Goal: Navigation & Orientation: Find specific page/section

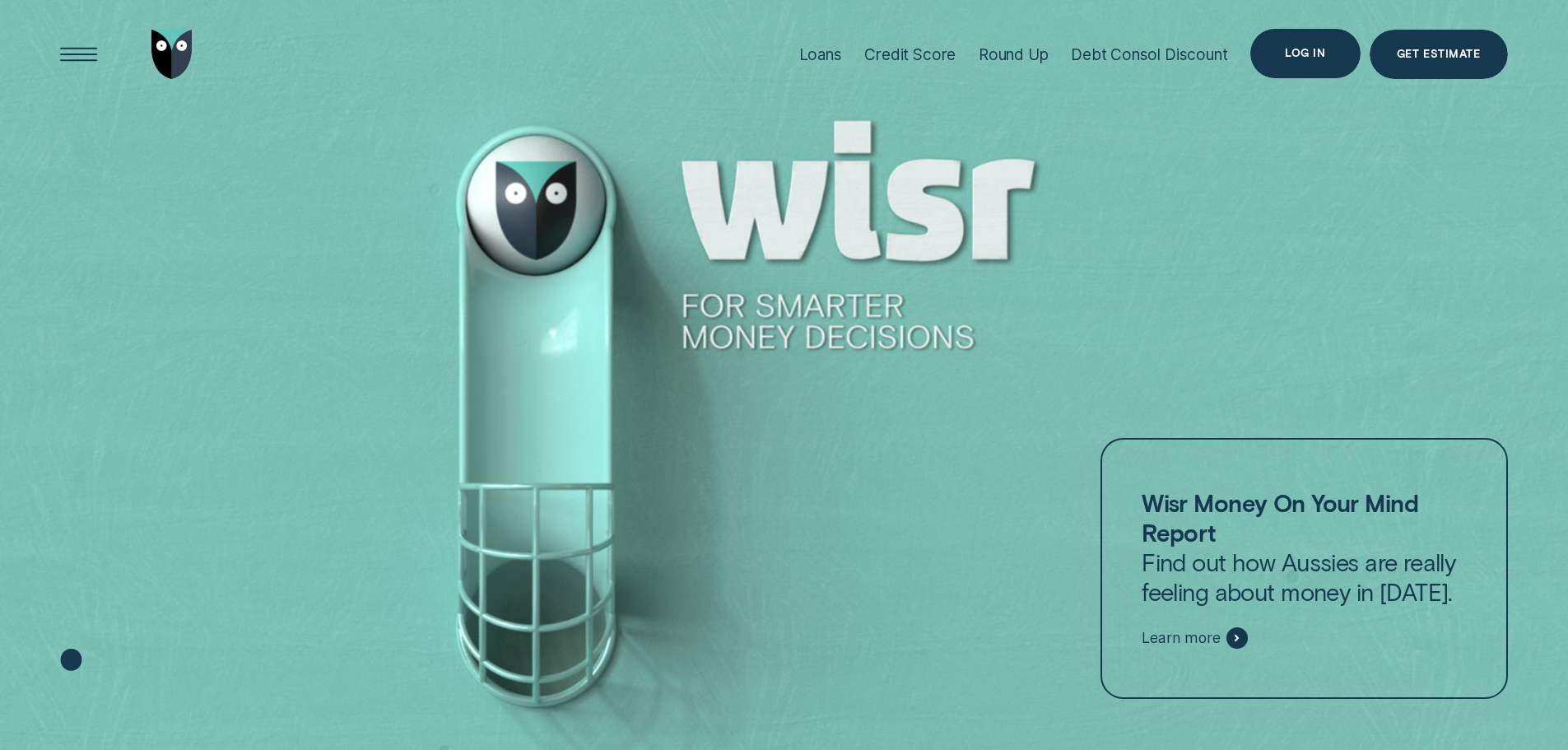
drag, startPoint x: 1348, startPoint y: 61, endPoint x: 1333, endPoint y: 62, distance: 15.0
click at [1333, 62] on div "Log in" at bounding box center [1305, 53] width 110 height 50
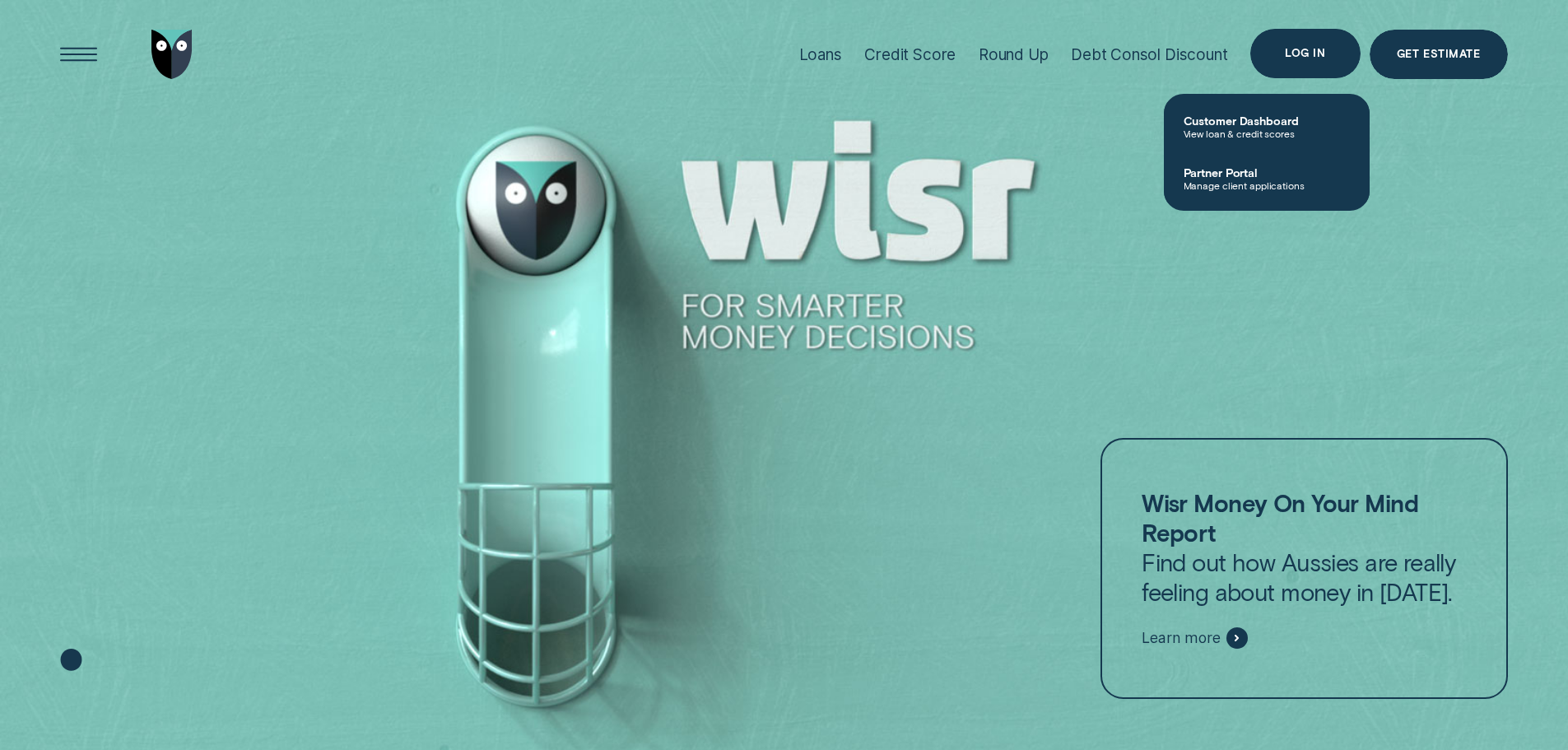
click at [1333, 62] on div "Log in" at bounding box center [1305, 53] width 110 height 50
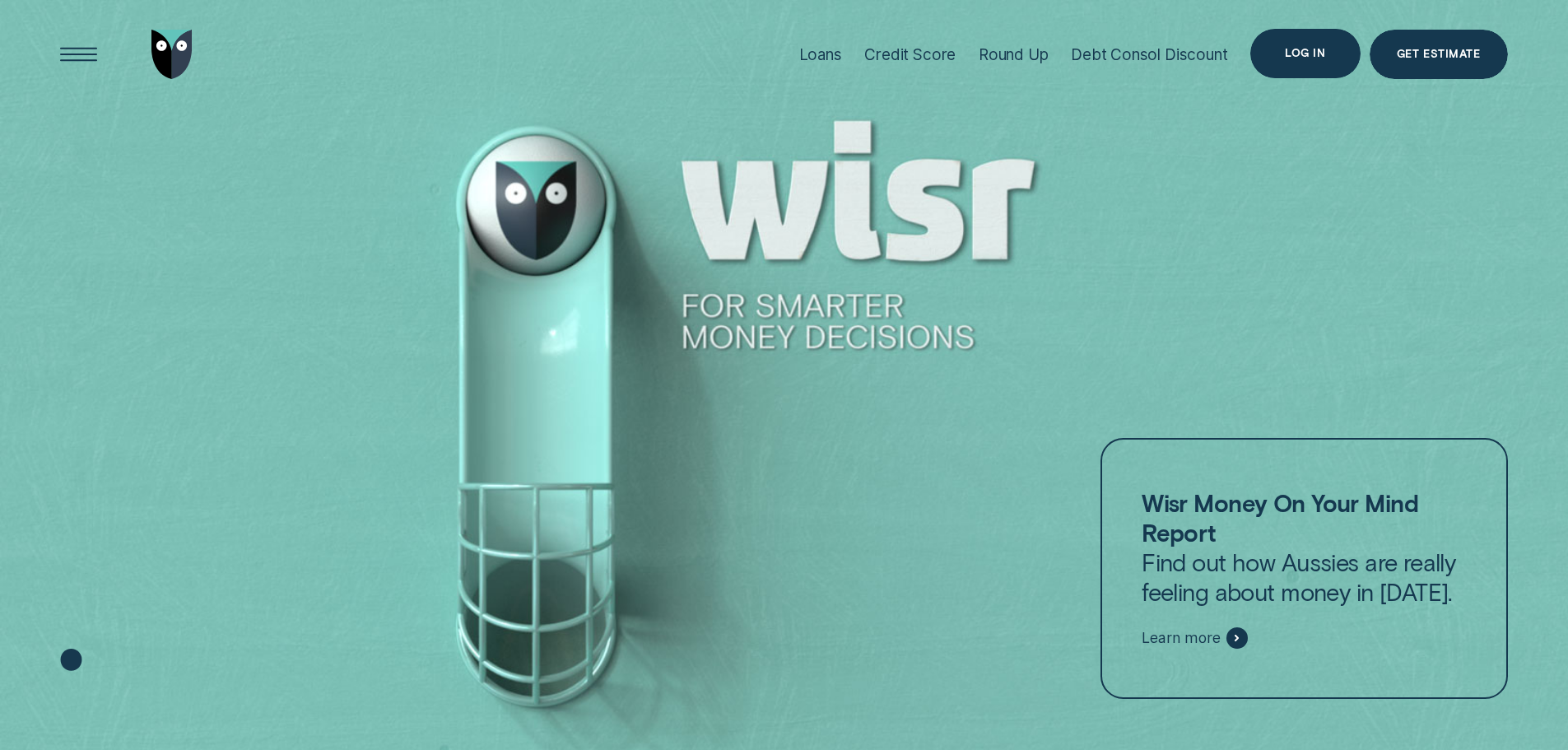
click at [1280, 56] on div "Log in" at bounding box center [1305, 53] width 110 height 50
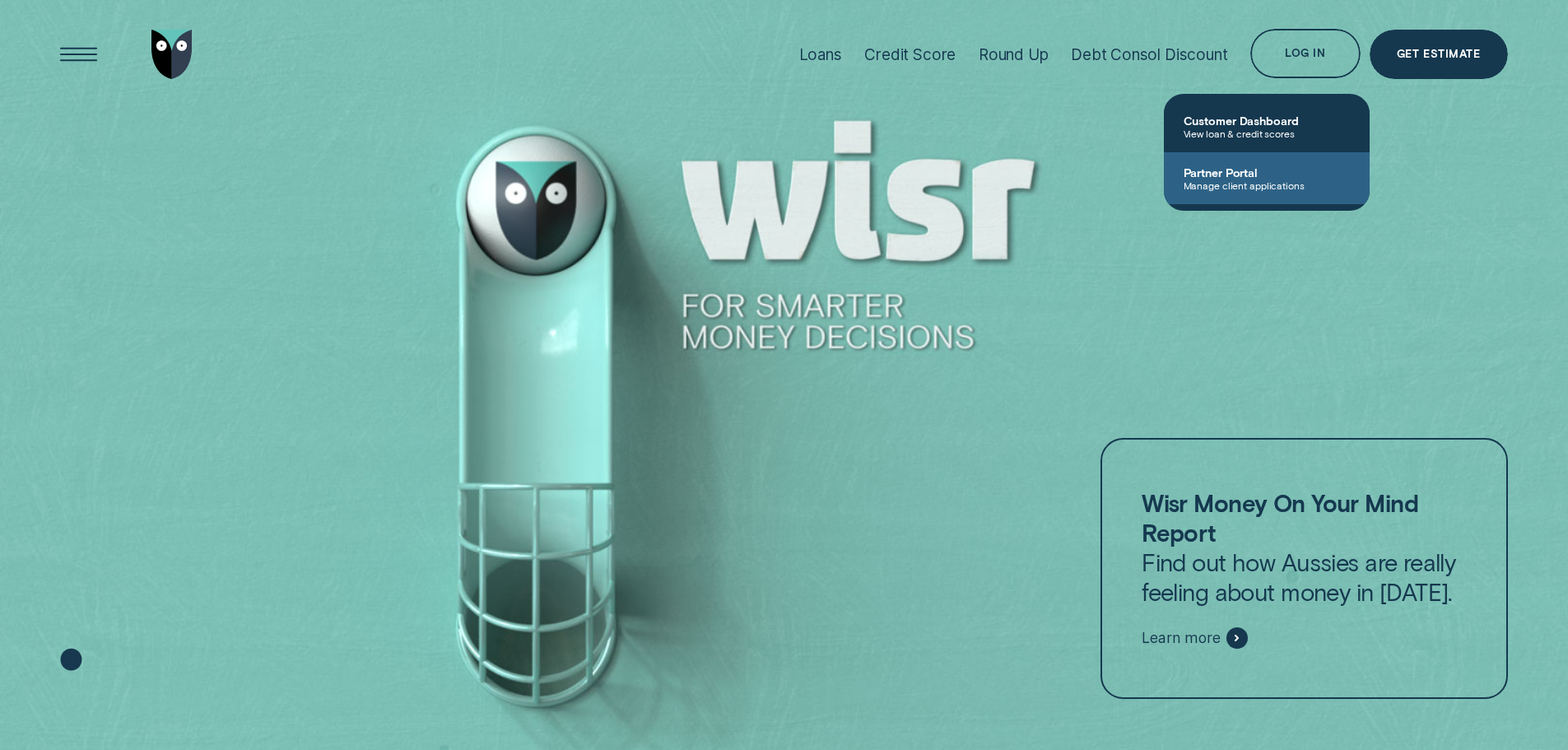
click at [1250, 195] on link "Partner Portal Manage client applications" at bounding box center [1267, 178] width 206 height 52
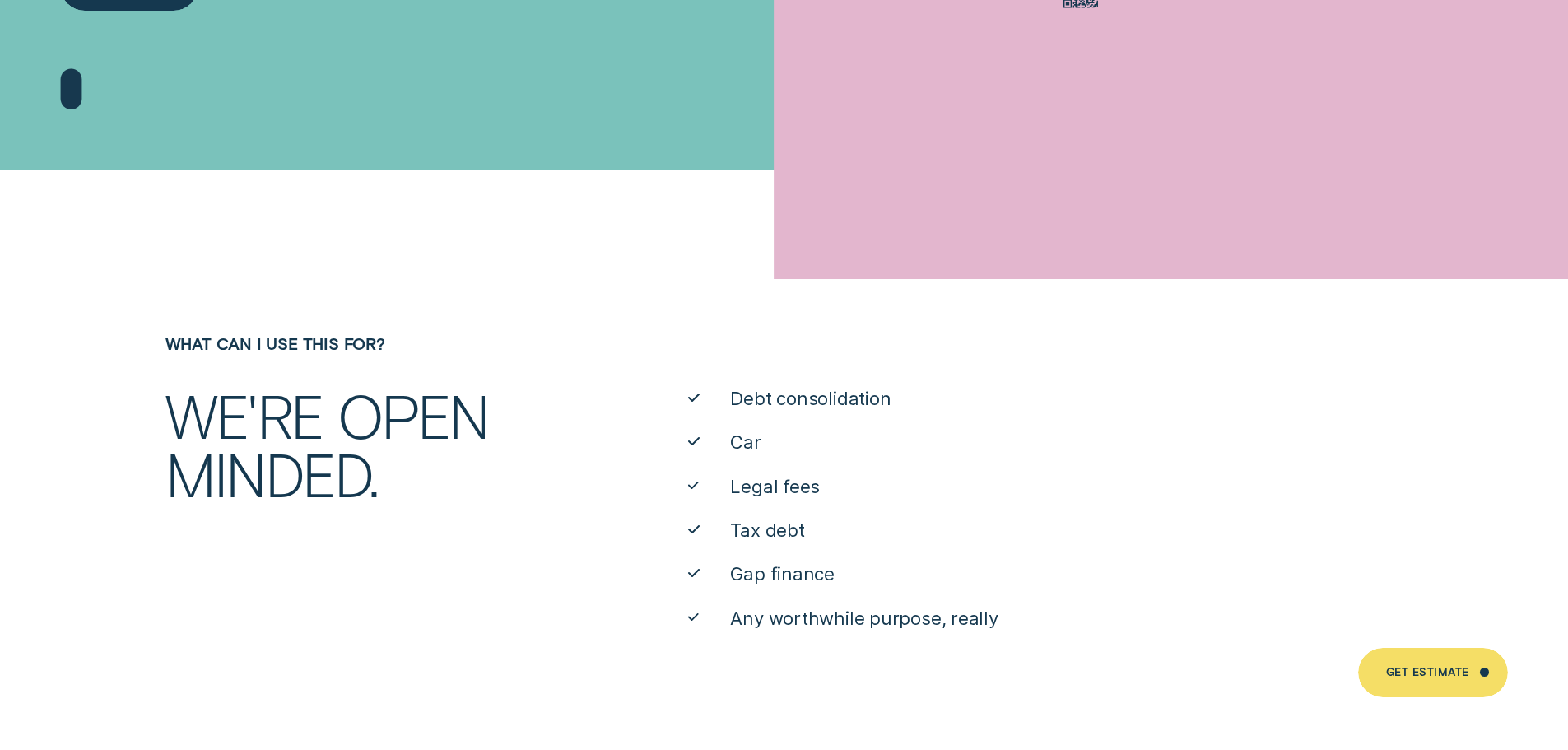
scroll to position [658, 0]
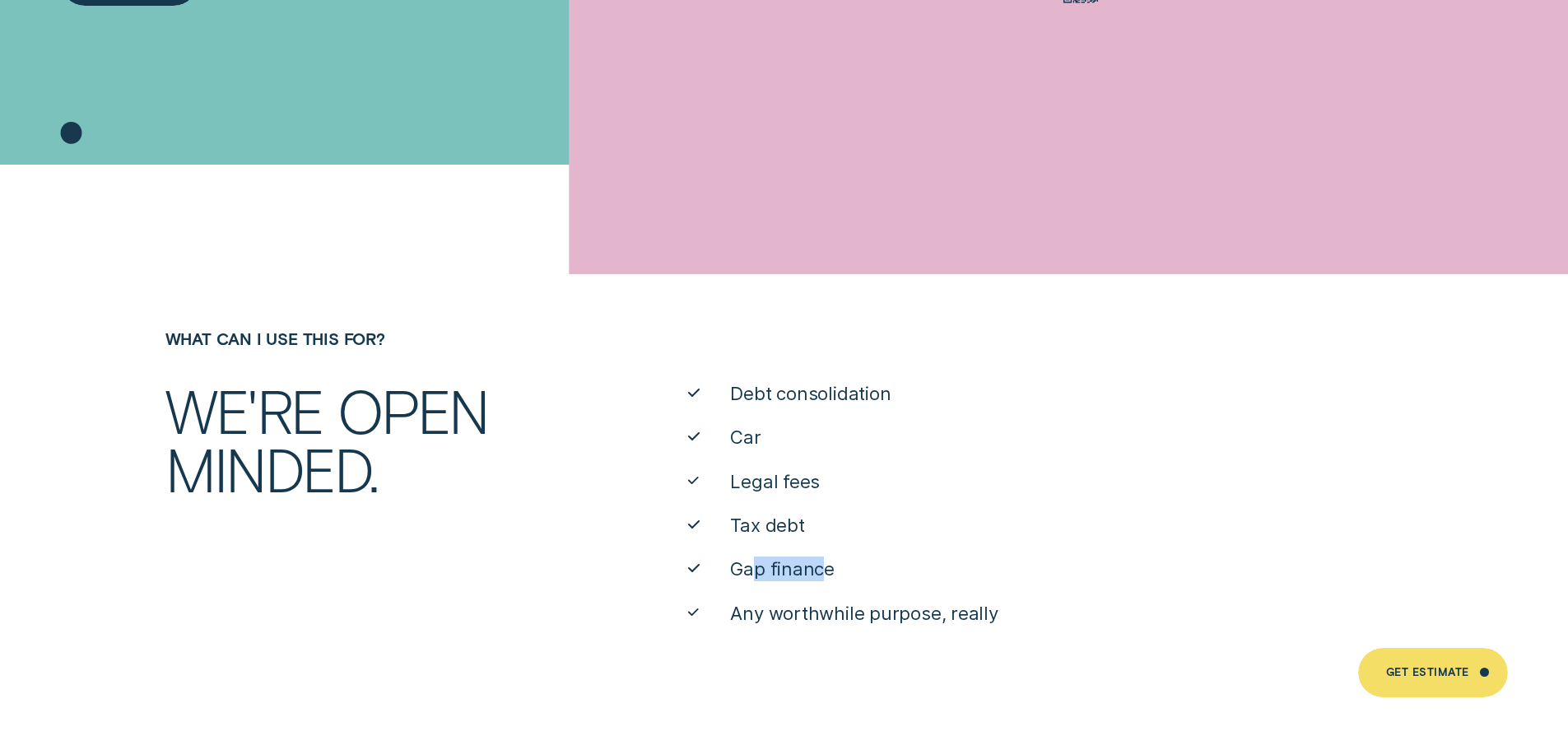
drag, startPoint x: 825, startPoint y: 563, endPoint x: 720, endPoint y: 560, distance: 105.0
click at [721, 560] on li "Gap finance" at bounding box center [1045, 569] width 715 height 25
drag, startPoint x: 761, startPoint y: 392, endPoint x: 878, endPoint y: 434, distance: 124.3
click at [948, 399] on li "Debt consolidation" at bounding box center [1045, 393] width 715 height 25
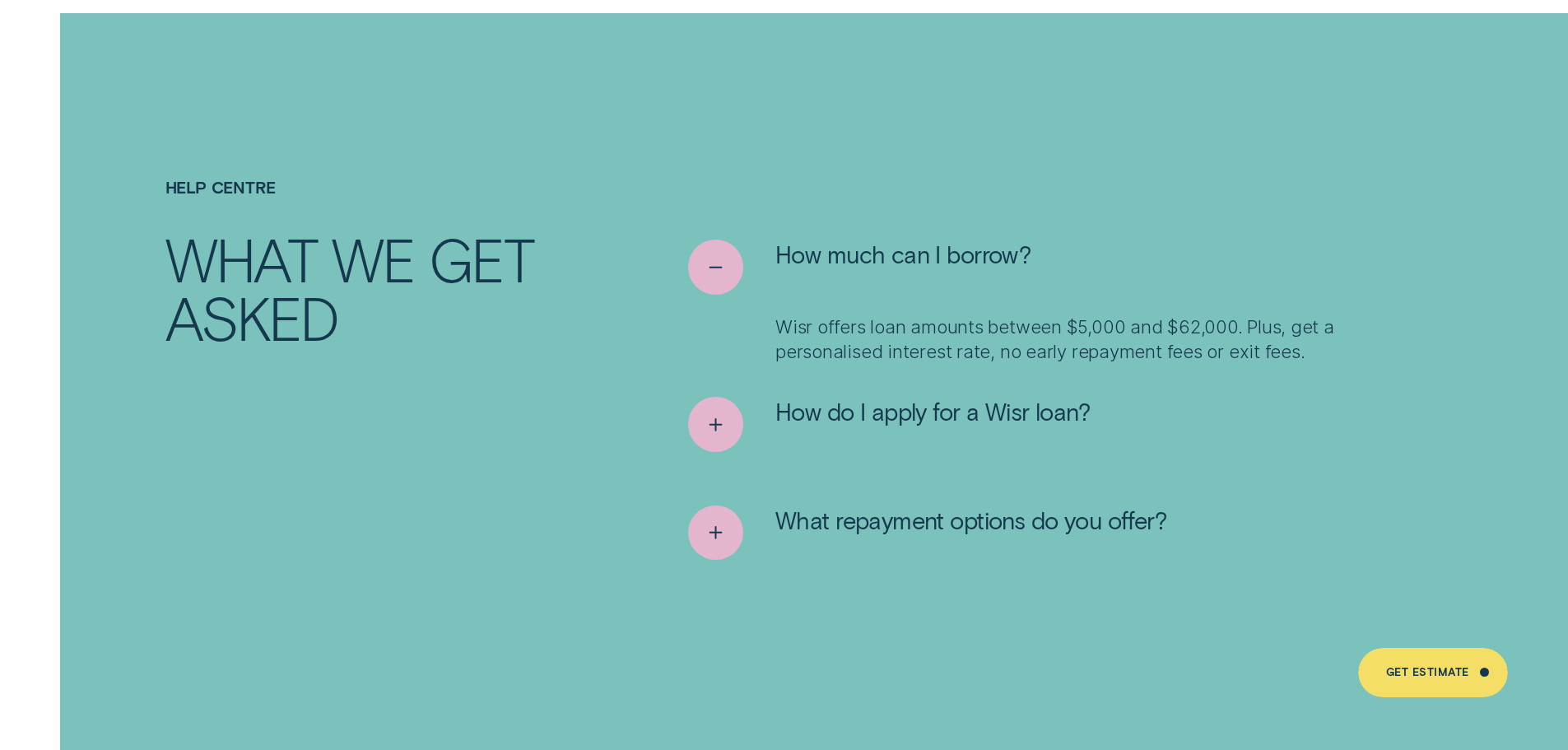
scroll to position [8314, 0]
